Goal: Transaction & Acquisition: Purchase product/service

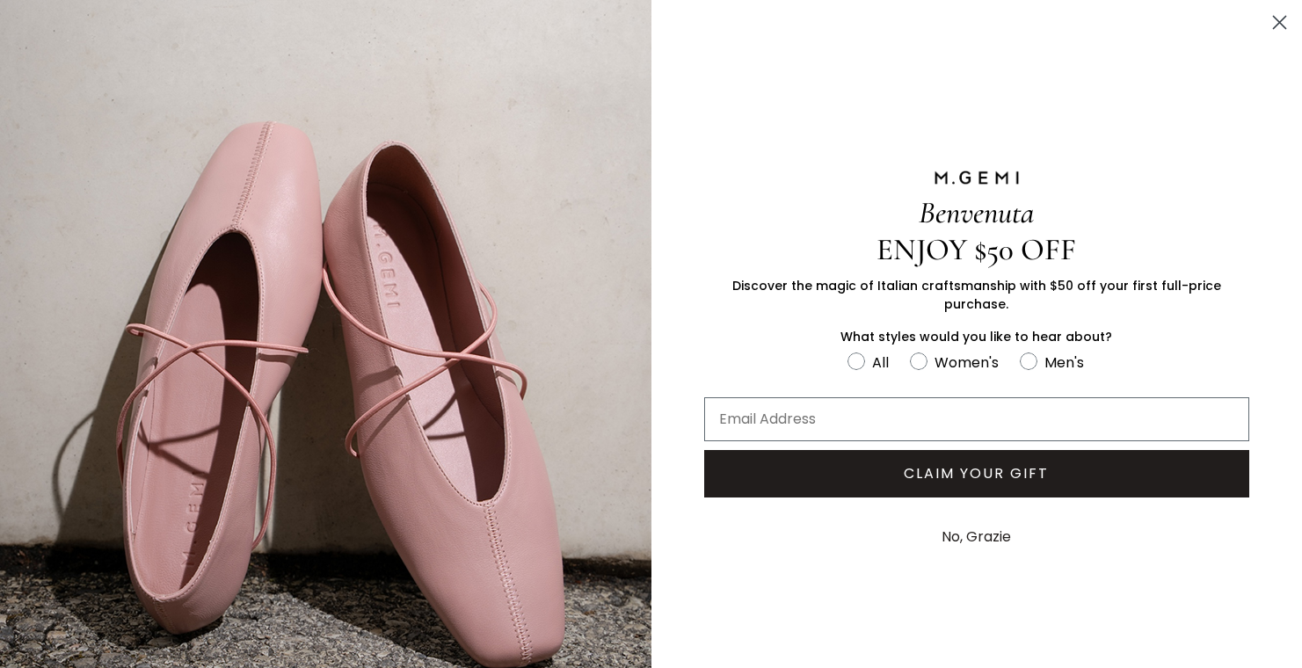
click at [1265, 28] on circle "Close dialog" at bounding box center [1279, 22] width 29 height 29
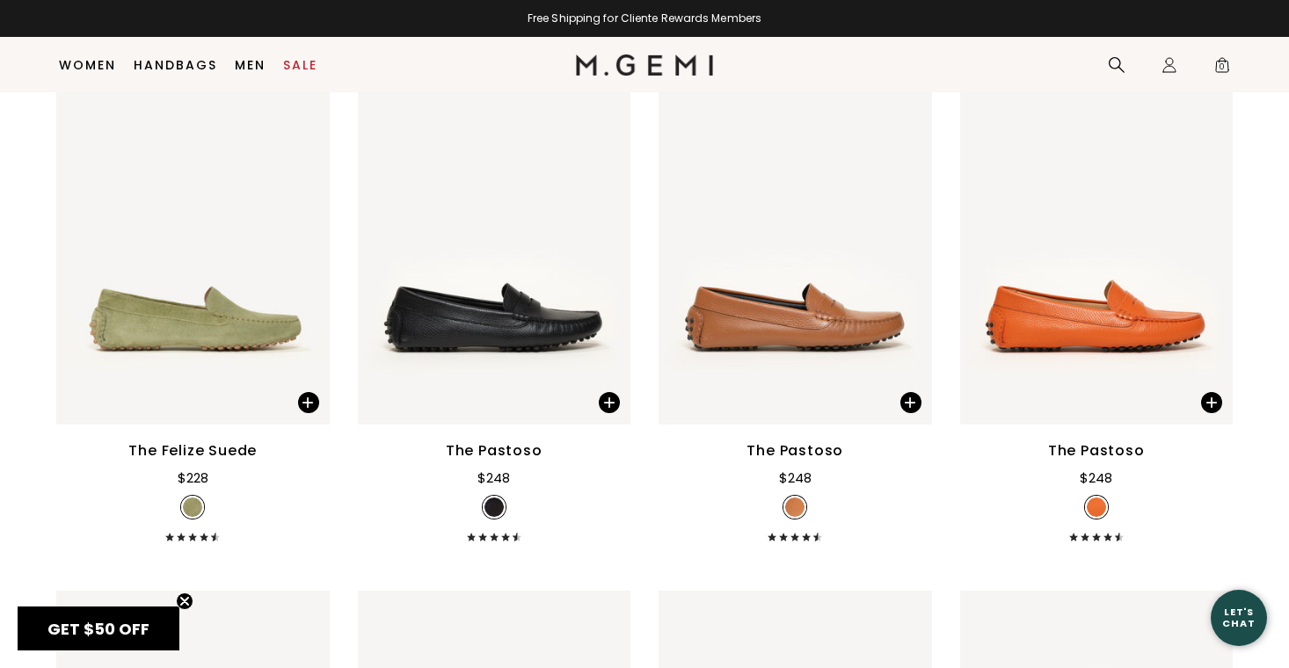
scroll to position [4150, 0]
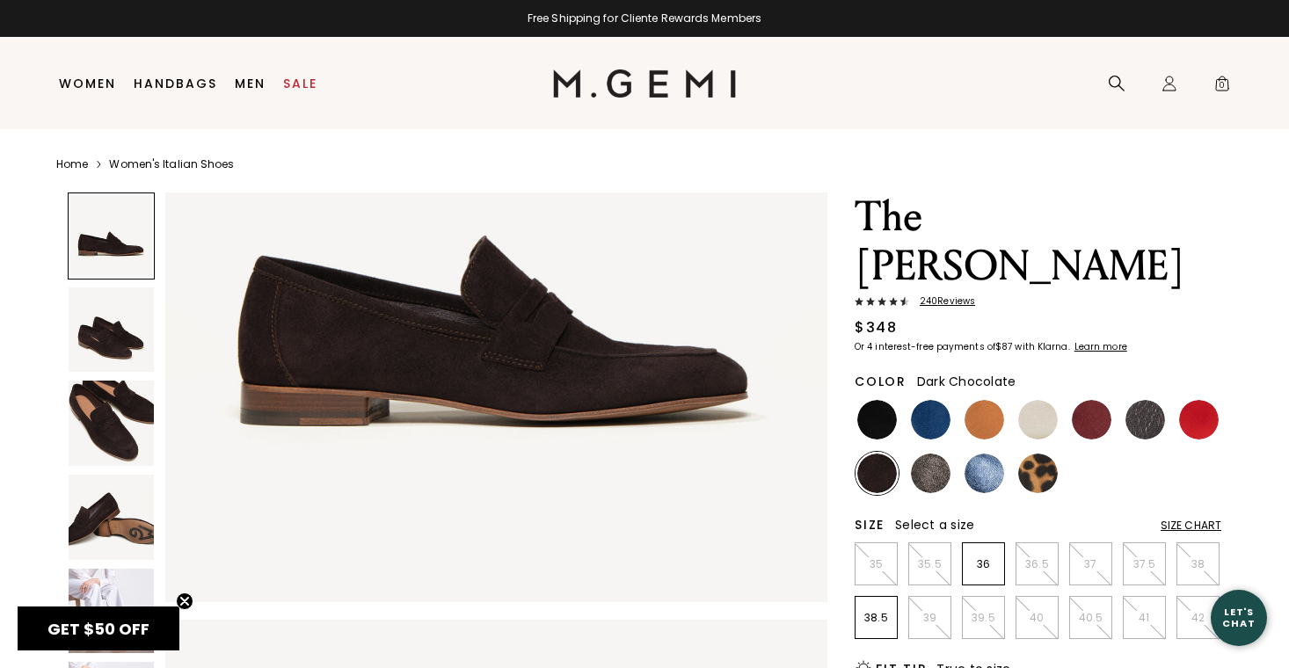
scroll to position [257, 0]
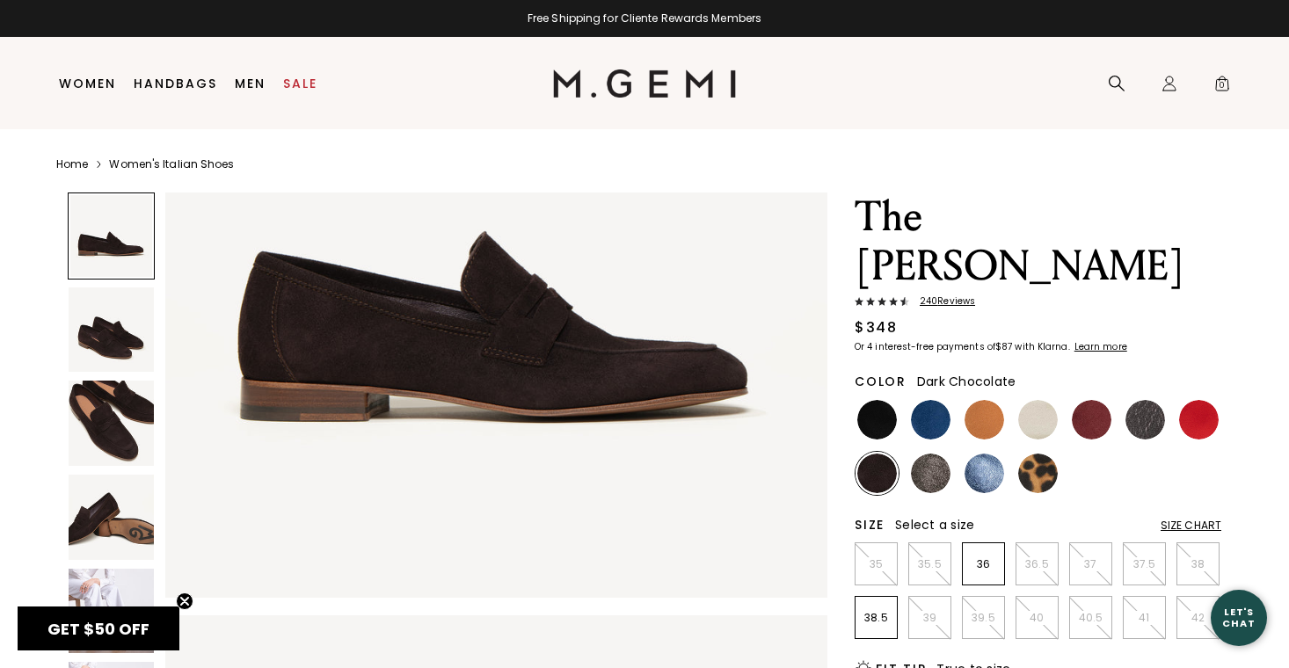
click at [185, 600] on icon "Close teaser" at bounding box center [184, 601] width 7 height 7
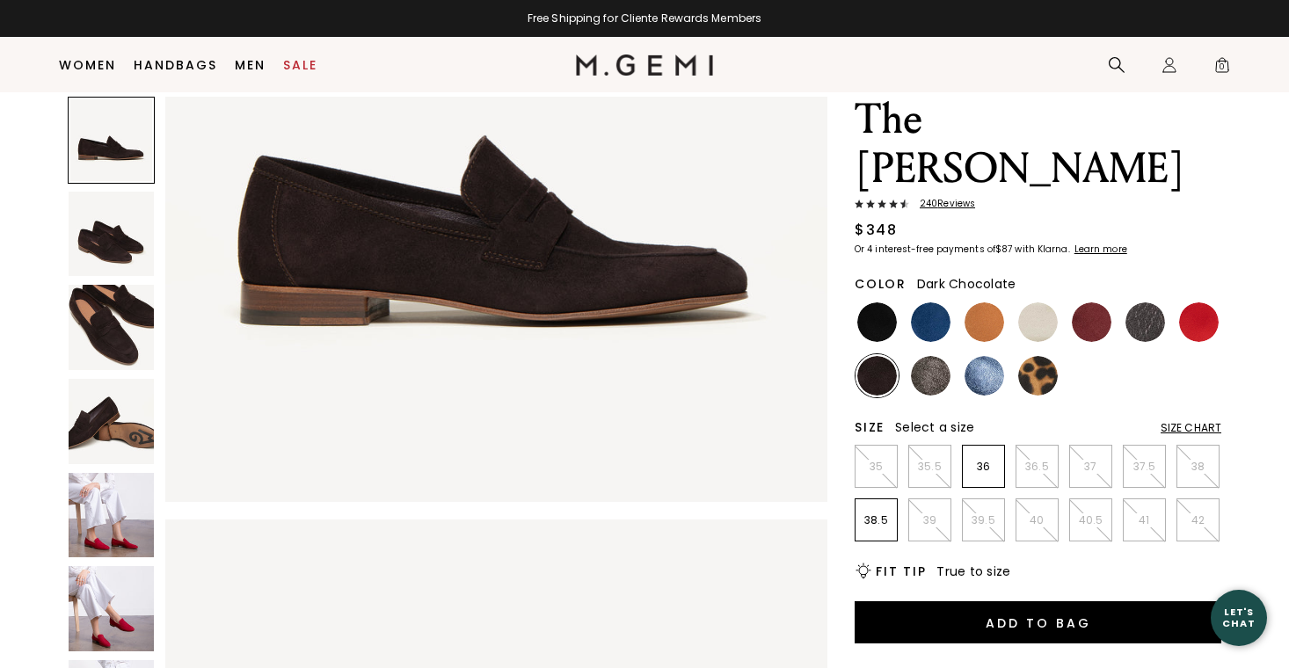
scroll to position [37, 0]
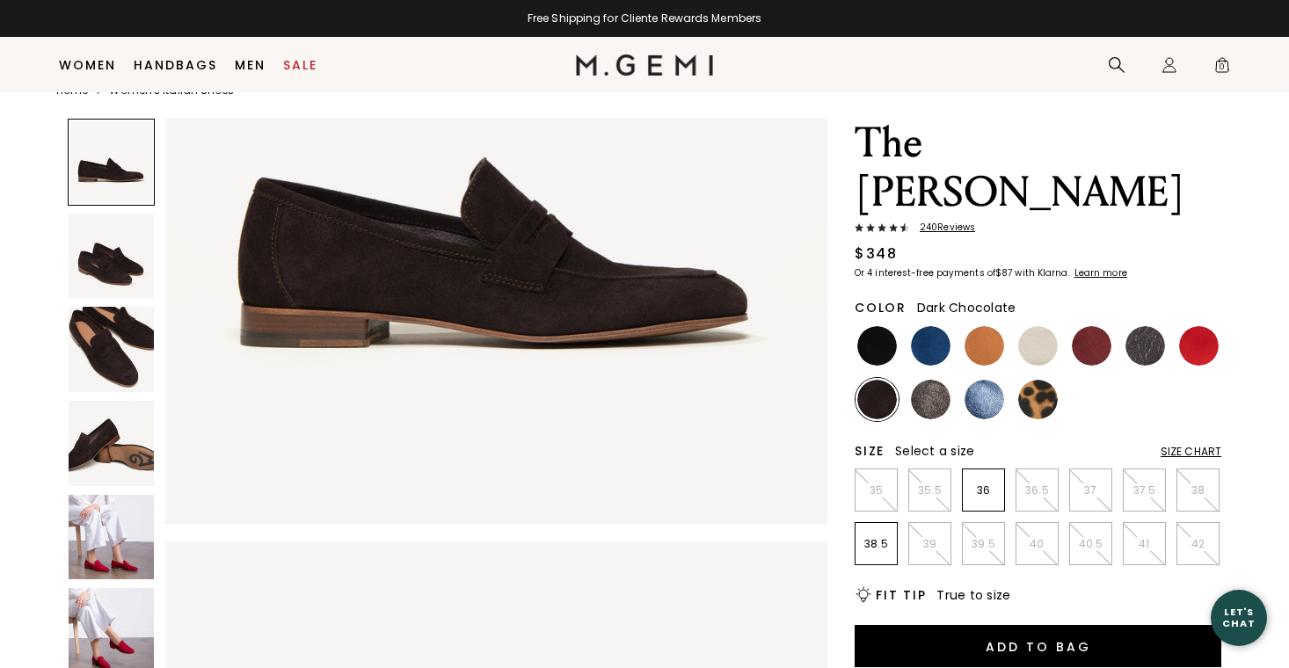
click at [114, 545] on img at bounding box center [111, 537] width 85 height 85
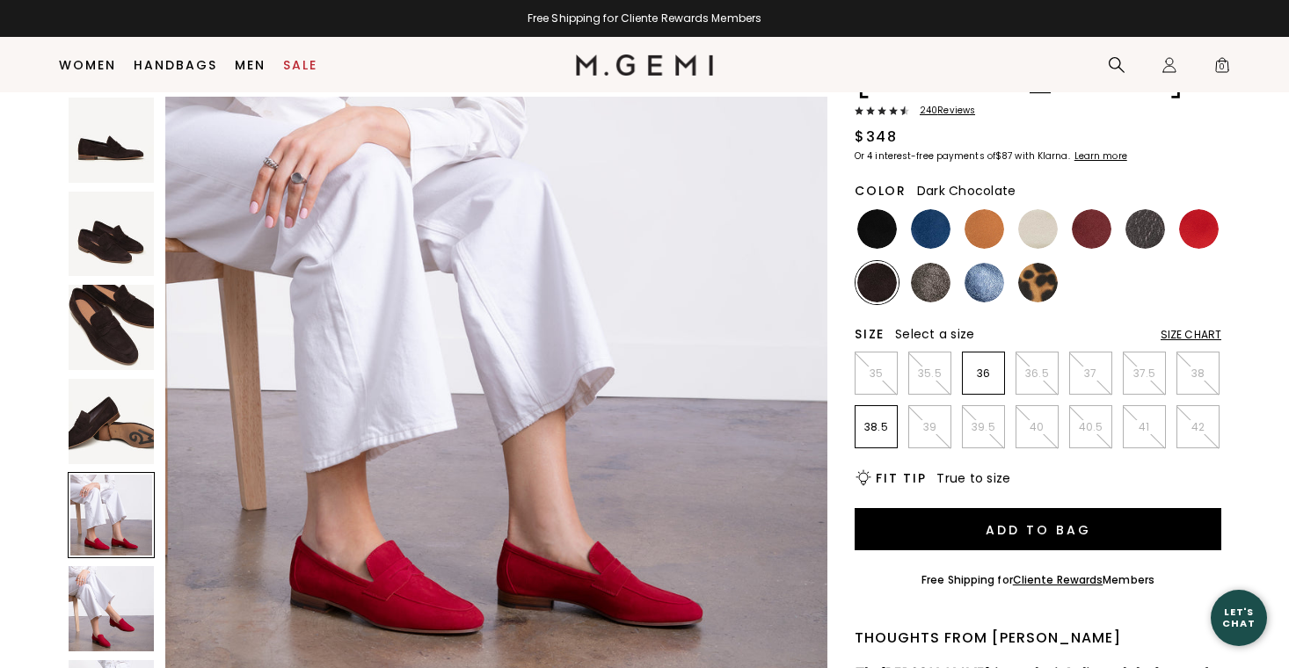
scroll to position [2794, 0]
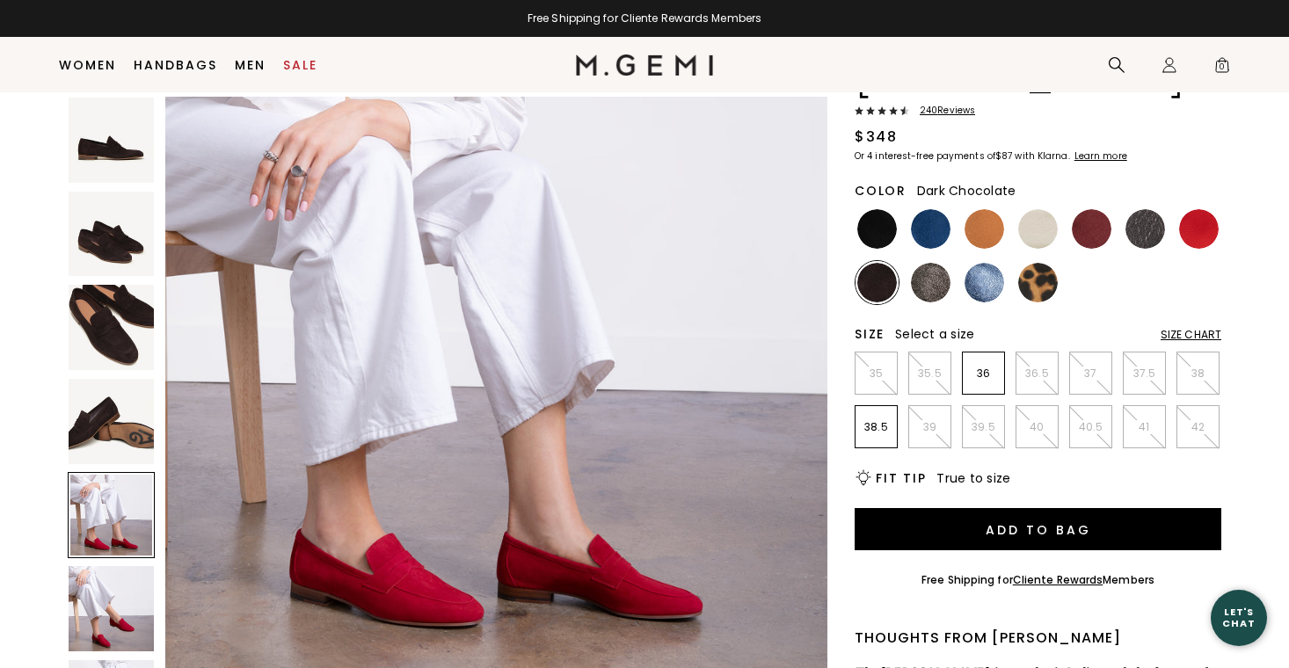
click at [89, 629] on img at bounding box center [111, 608] width 85 height 85
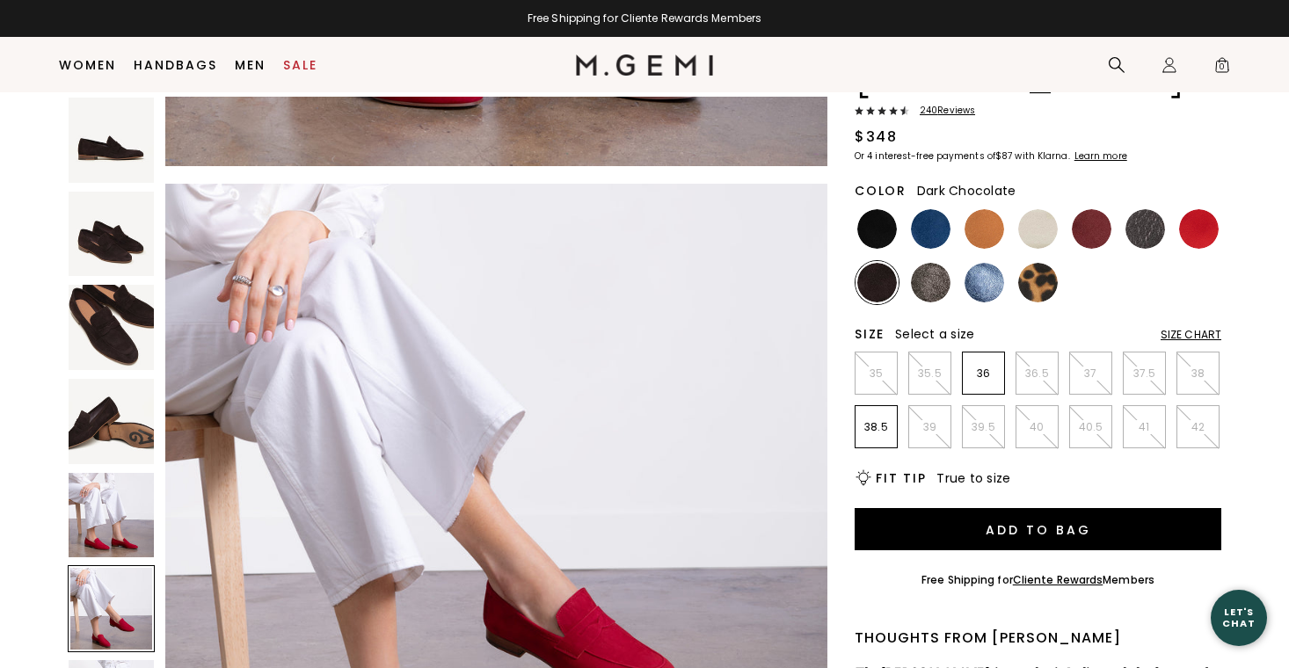
scroll to position [3334, 0]
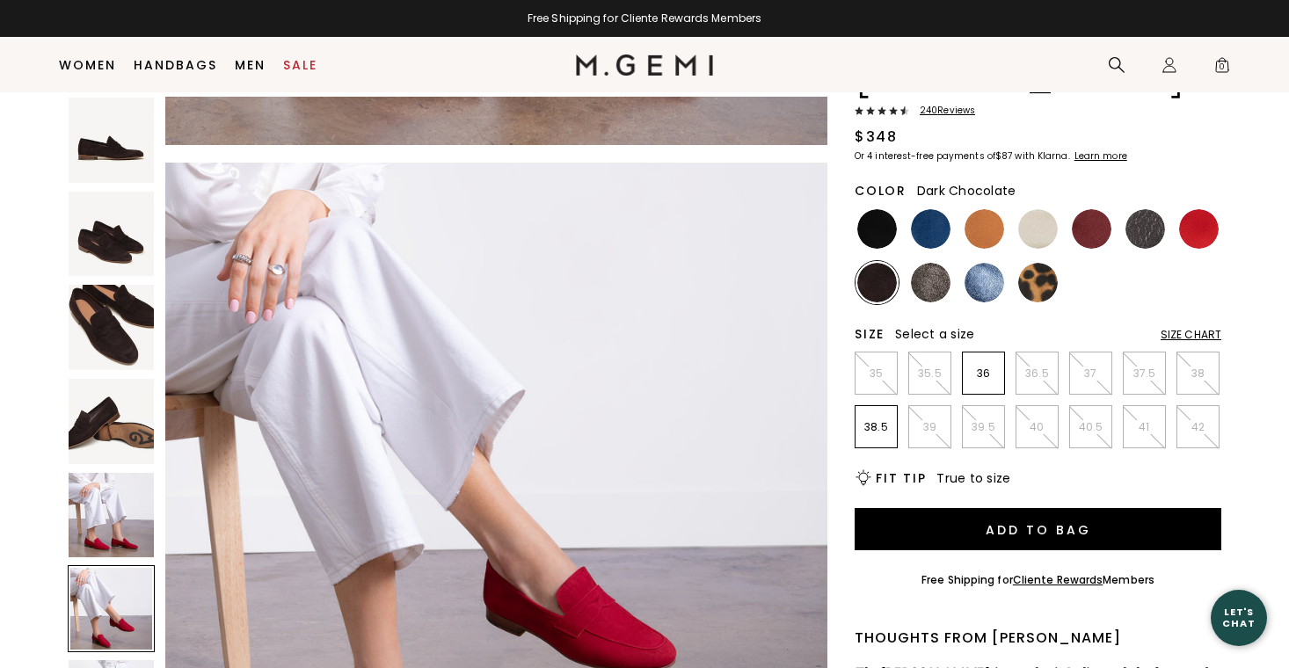
click at [890, 263] on img at bounding box center [877, 283] width 40 height 40
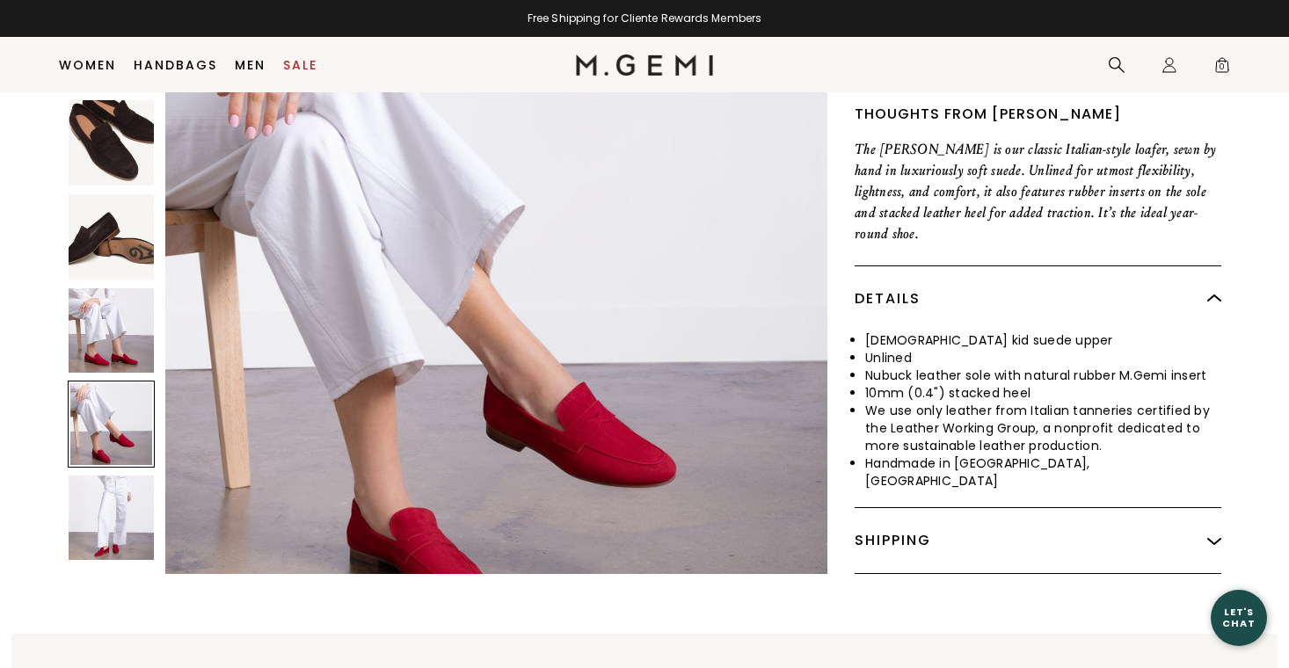
scroll to position [696, 0]
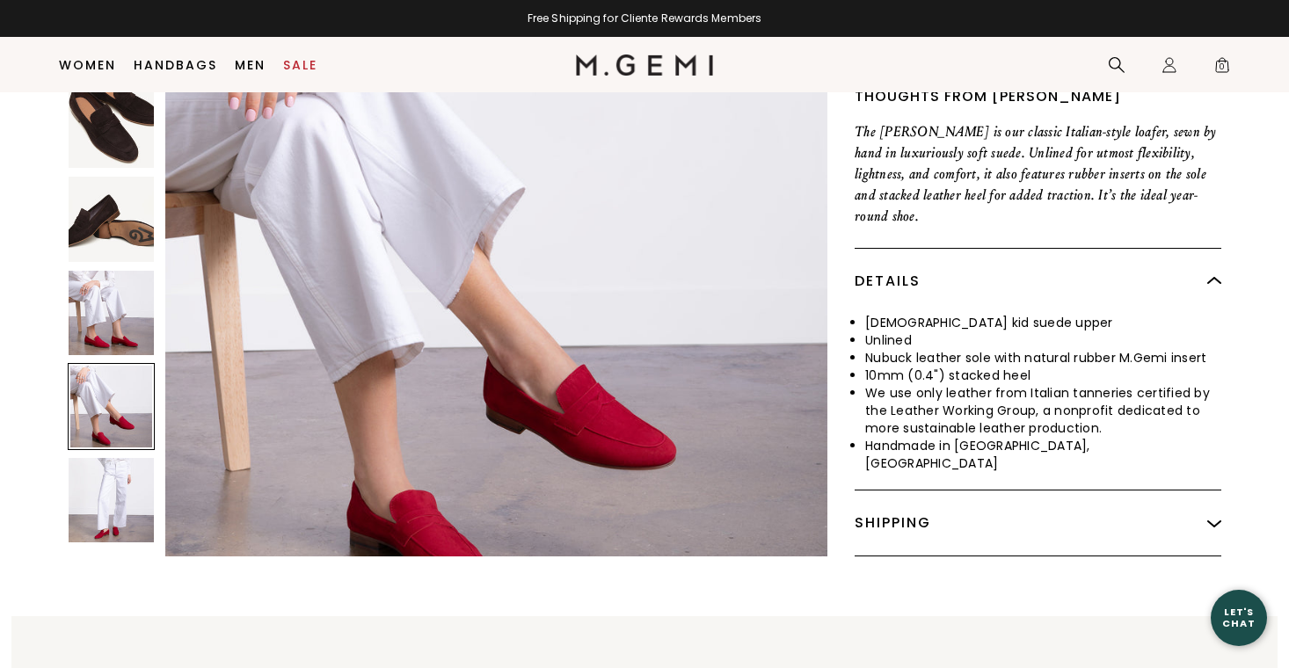
click at [108, 458] on img at bounding box center [111, 500] width 85 height 85
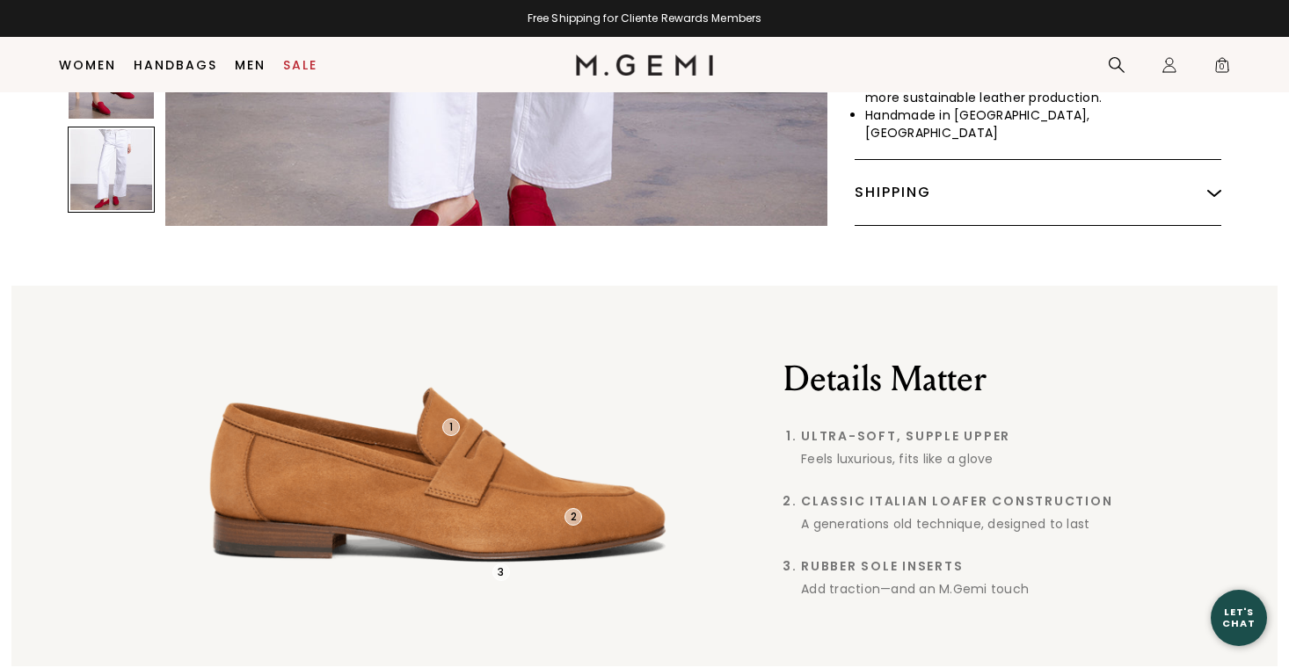
scroll to position [1141, 0]
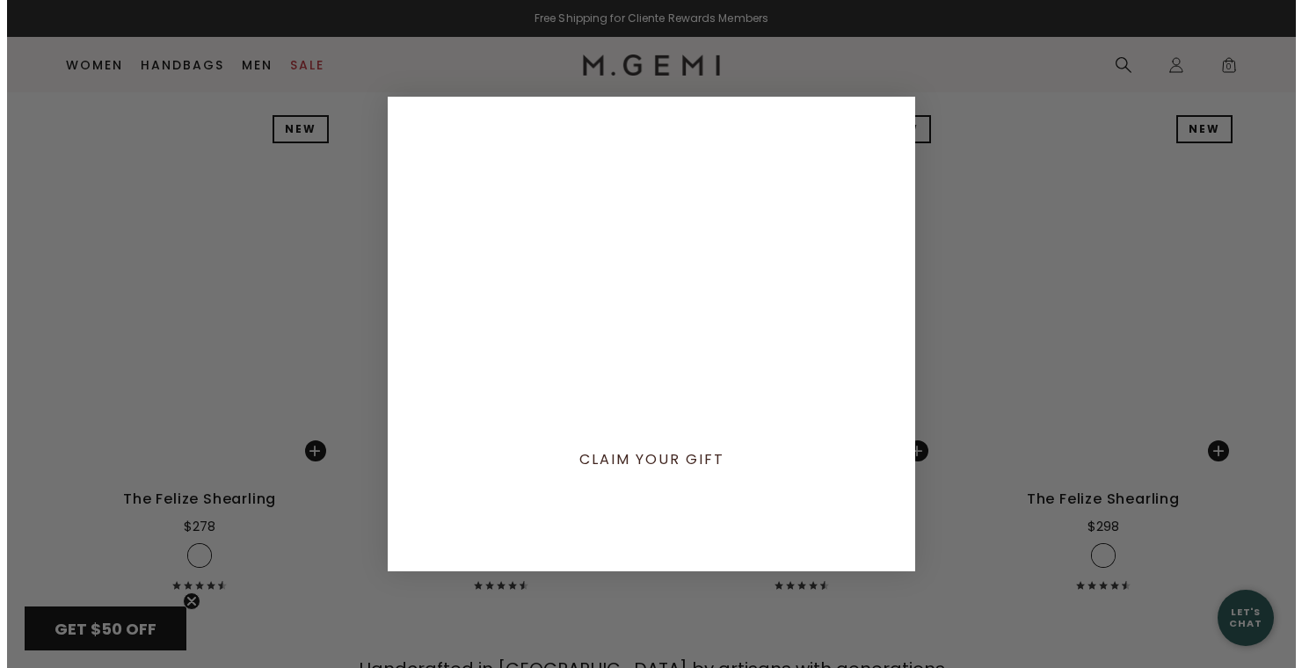
scroll to position [4581, 0]
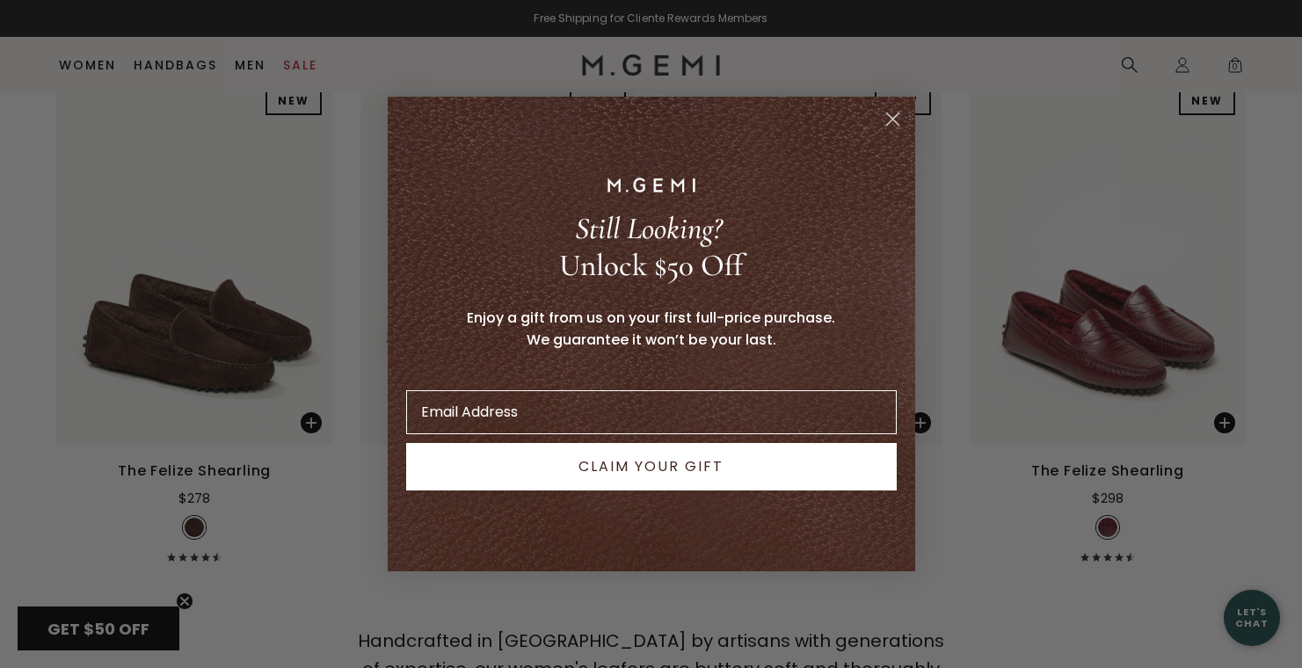
click at [893, 122] on circle "Close dialog" at bounding box center [892, 119] width 29 height 29
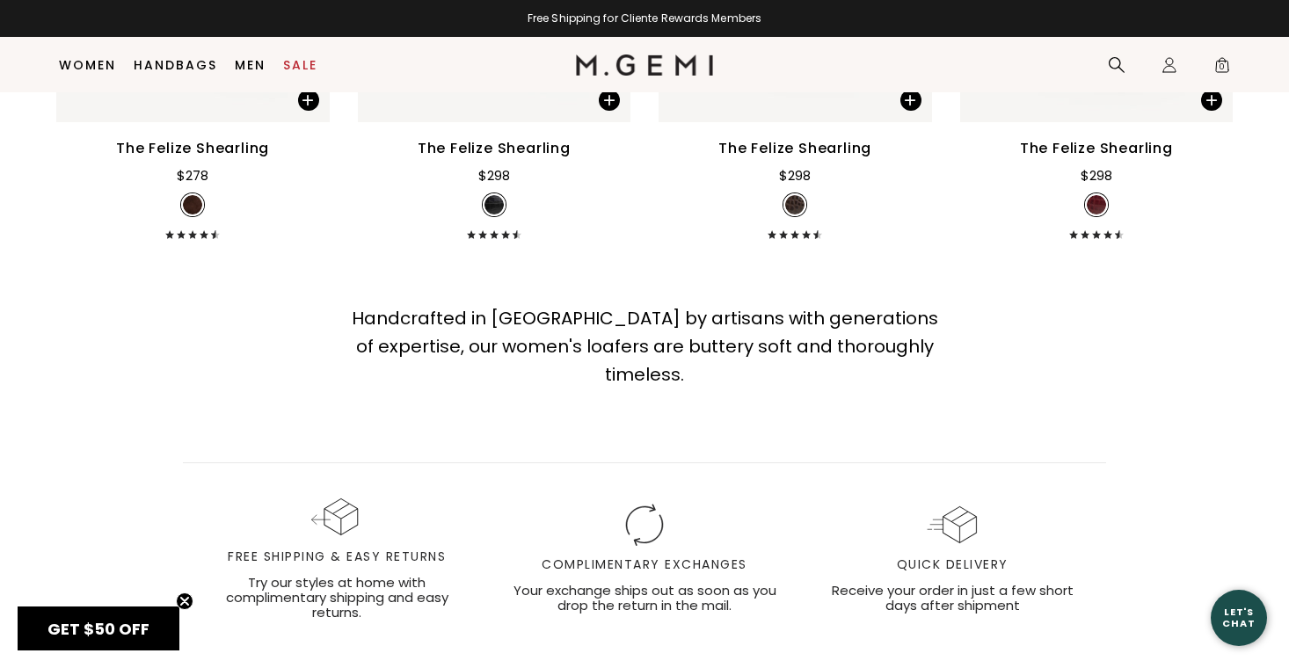
scroll to position [4939, 0]
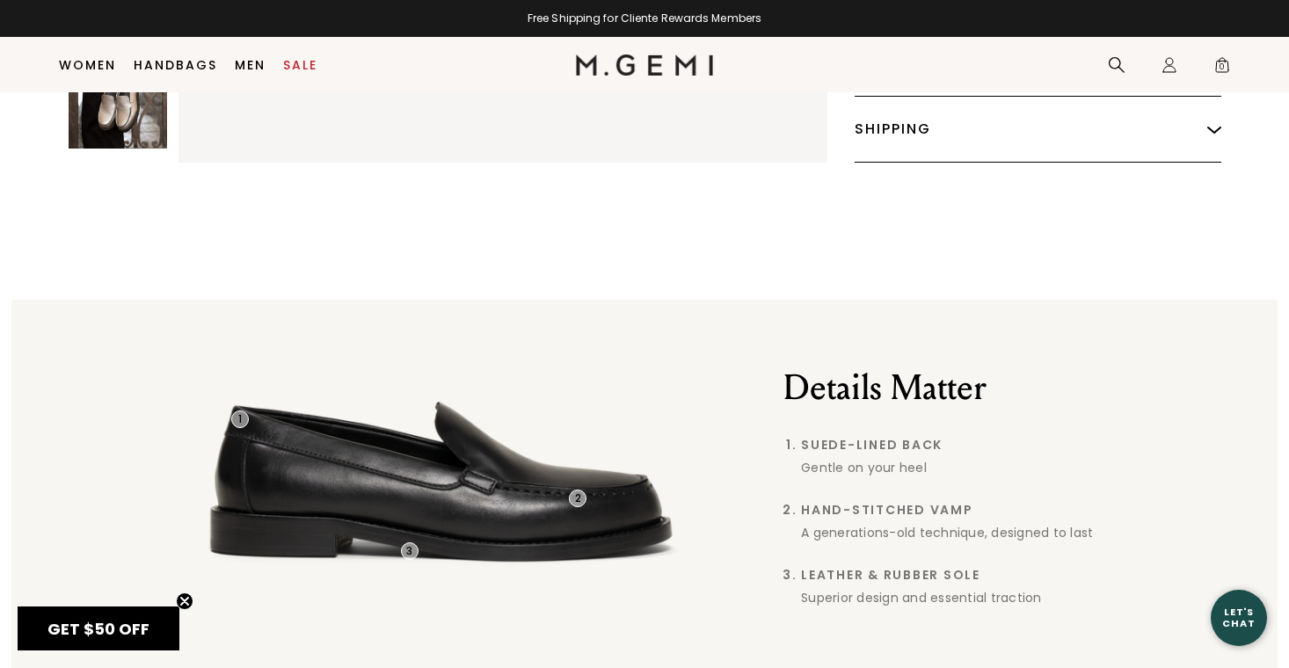
scroll to position [1074, 0]
